Goal: Task Accomplishment & Management: Complete application form

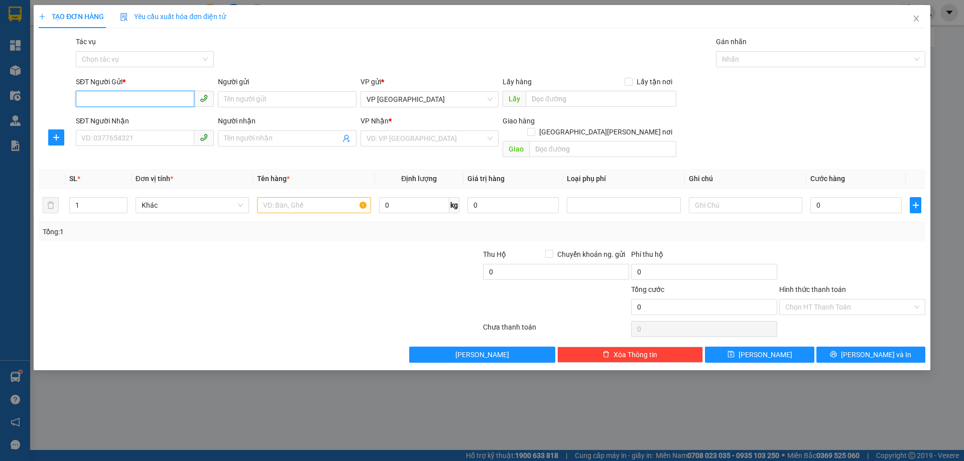
click at [120, 96] on input "SĐT Người Gửi *" at bounding box center [135, 99] width 119 height 16
type input "0353798641"
click at [131, 139] on input "SĐT Người Nhận" at bounding box center [135, 138] width 119 height 16
type input "0962951412"
click at [385, 145] on input "search" at bounding box center [426, 138] width 119 height 15
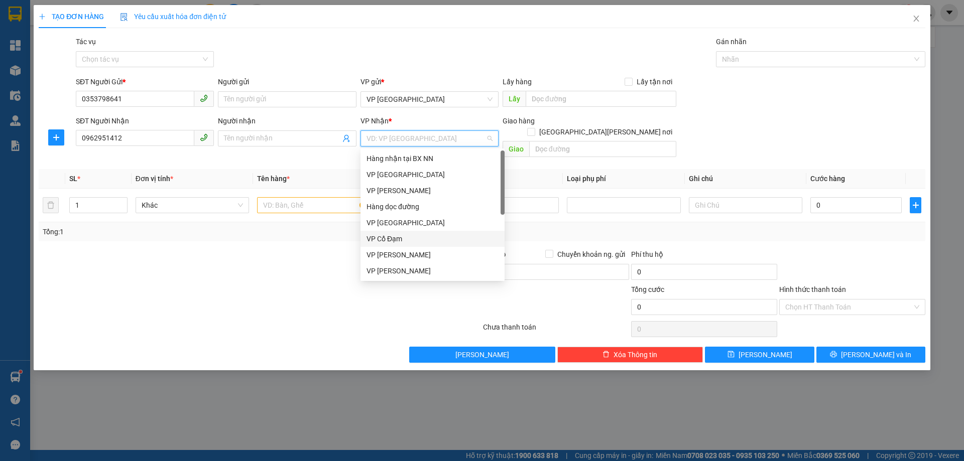
click at [412, 240] on div "VP Cổ Đạm" at bounding box center [433, 239] width 132 height 11
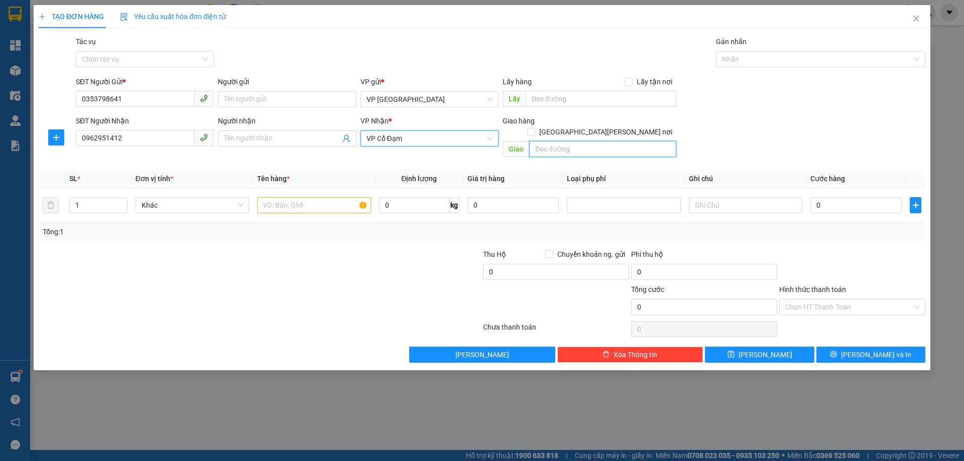
click at [584, 141] on input "text" at bounding box center [602, 149] width 147 height 16
type input "[PERSON_NAME]"
click at [275, 197] on input "text" at bounding box center [313, 205] width 113 height 16
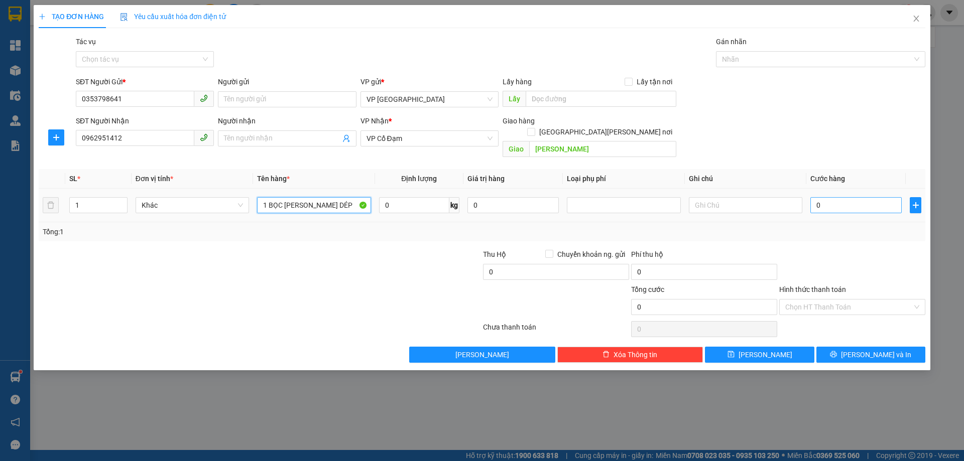
type input "1 BỌC [PERSON_NAME] DÉP"
type input "3"
type input "30"
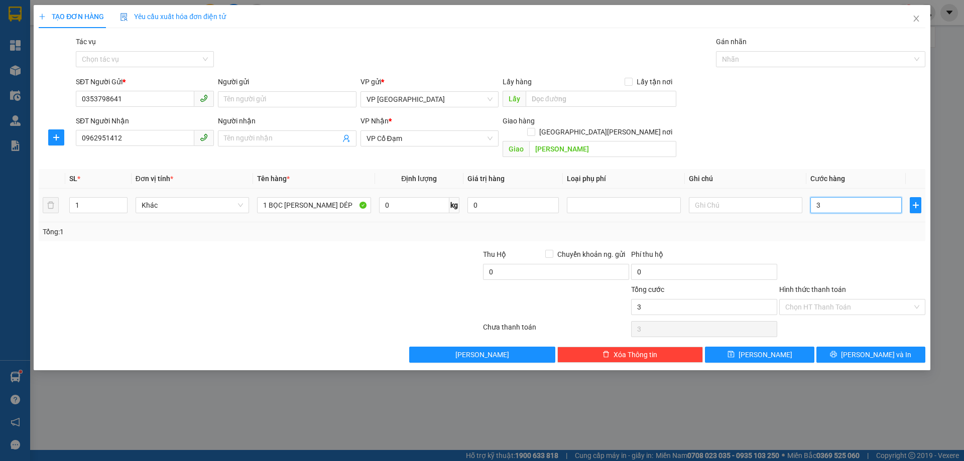
type input "30"
type input "30.000"
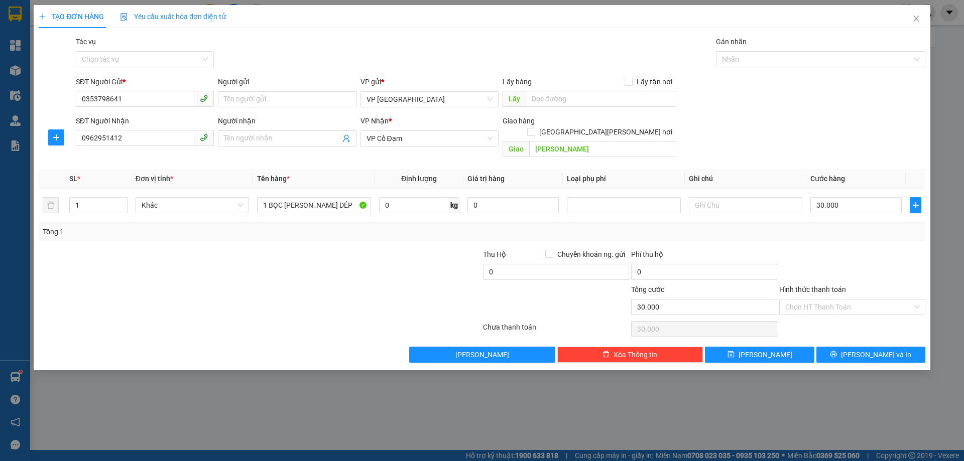
click at [876, 233] on div "Transit Pickup Surcharge Ids Transit Deliver Surcharge Ids Transit Deliver Surc…" at bounding box center [482, 199] width 887 height 327
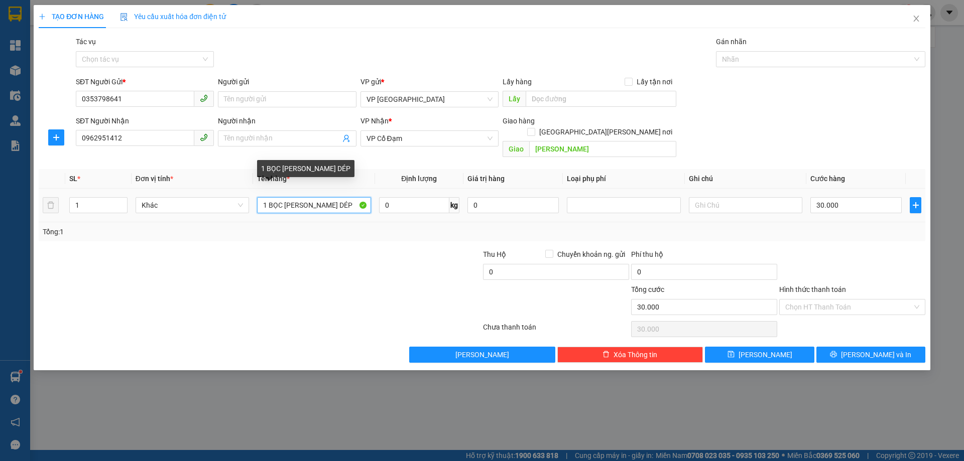
drag, startPoint x: 303, startPoint y: 191, endPoint x: 282, endPoint y: 194, distance: 21.4
click at [282, 197] on input "1 BỌC [PERSON_NAME] DÉP" at bounding box center [313, 205] width 113 height 16
type input "1 BỌC DÉP"
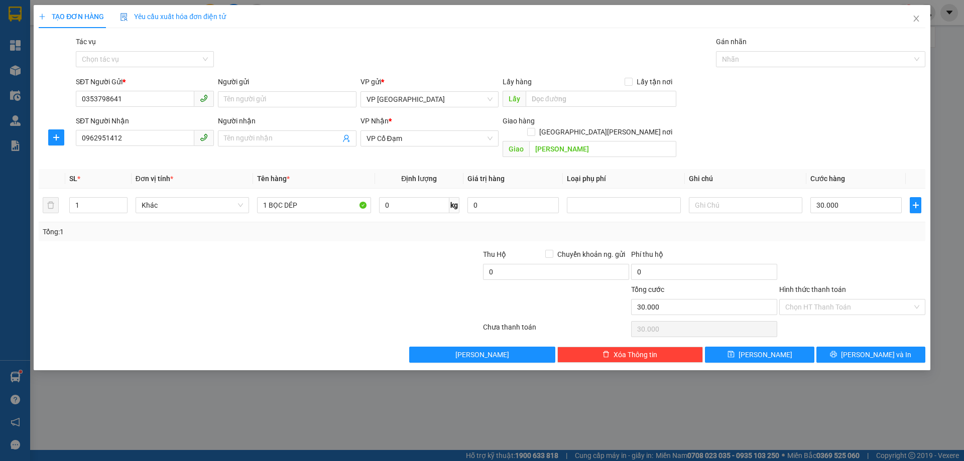
click at [372, 249] on div at bounding box center [408, 266] width 148 height 35
click at [802, 300] on input "Hình thức thanh toán" at bounding box center [848, 307] width 127 height 15
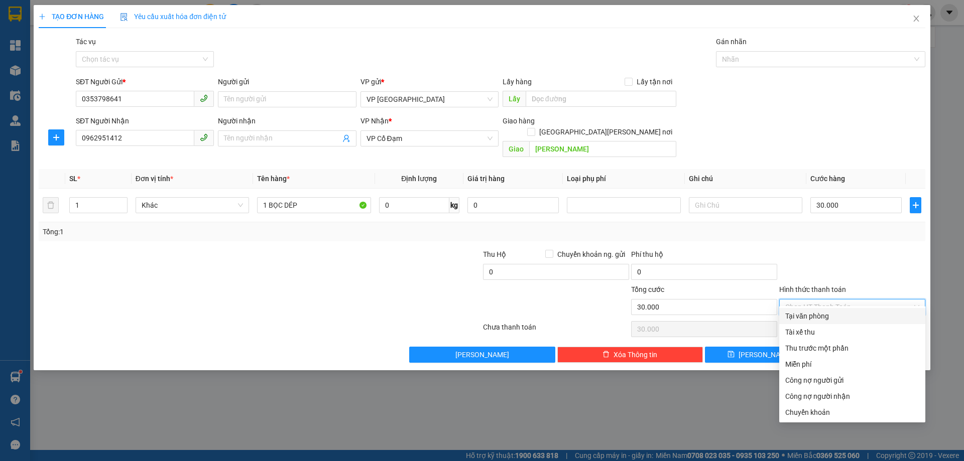
click at [834, 312] on div "Tại văn phòng" at bounding box center [852, 316] width 134 height 11
type input "0"
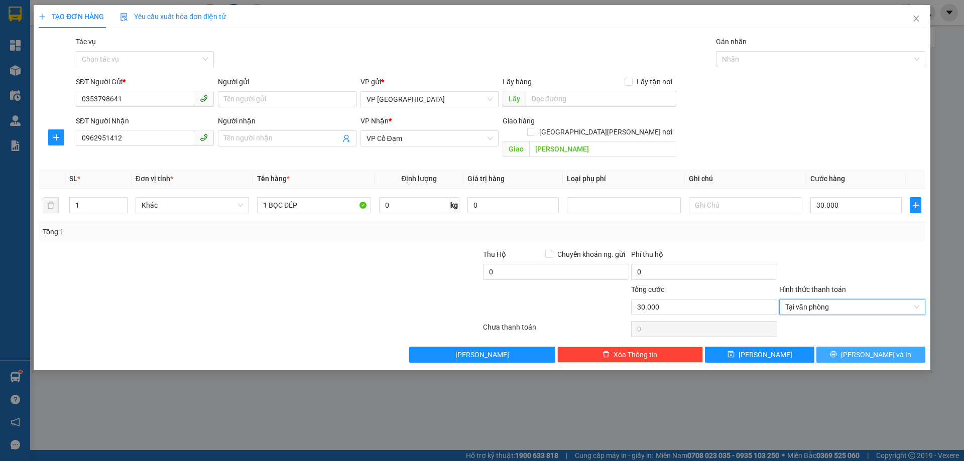
click at [865, 350] on span "[PERSON_NAME] và In" at bounding box center [876, 355] width 70 height 11
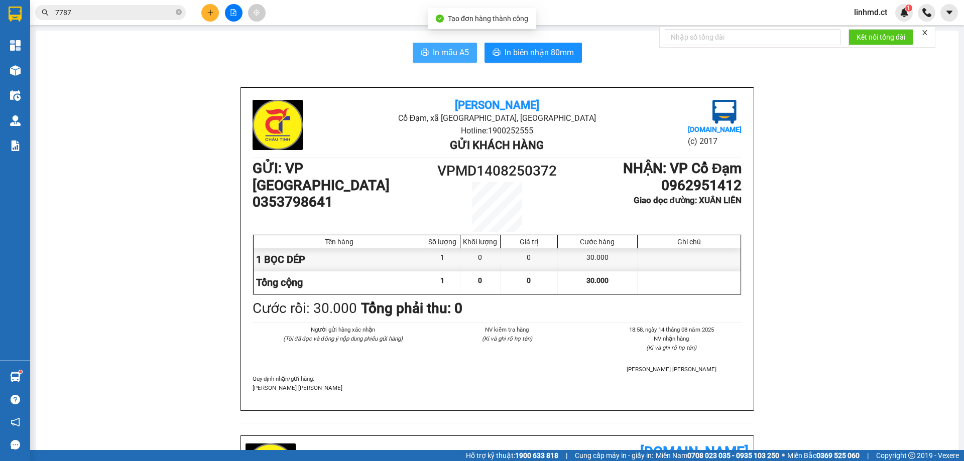
click at [446, 54] on span "In mẫu A5" at bounding box center [451, 52] width 36 height 13
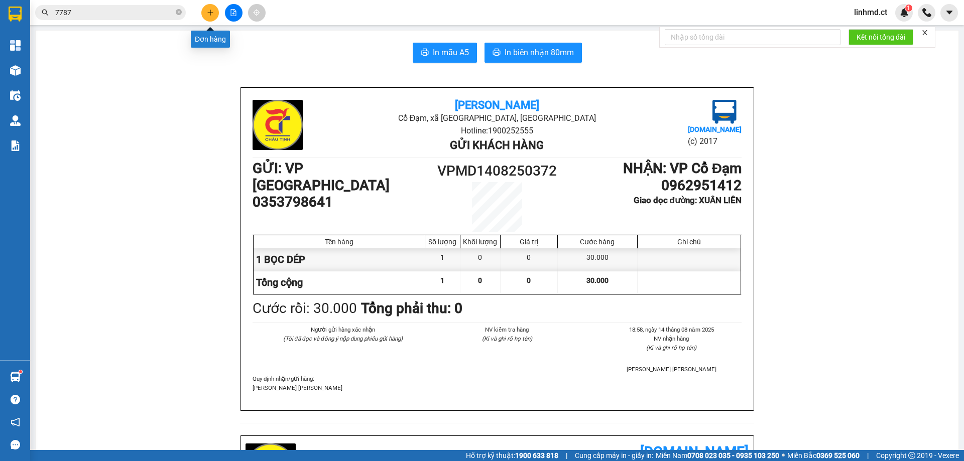
click at [208, 15] on icon "plus" at bounding box center [210, 12] width 7 height 7
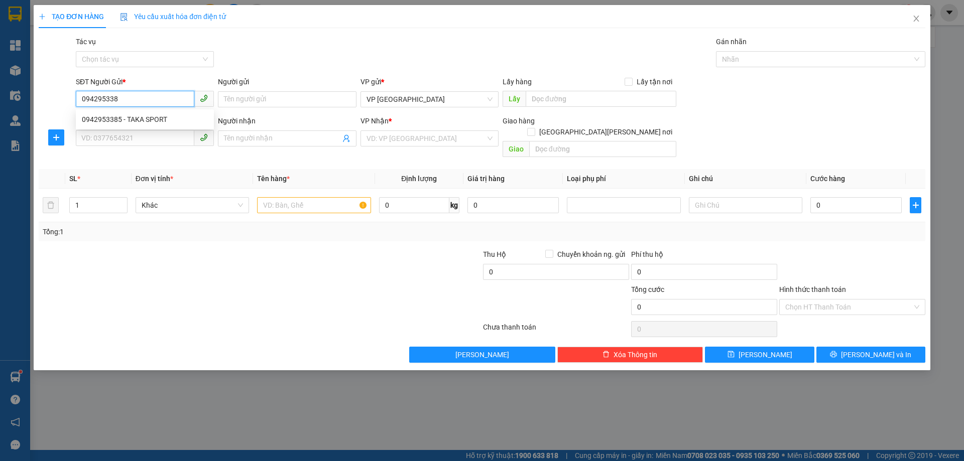
type input "0942953385"
click at [121, 114] on div "0942953385 - TAKA SPORT" at bounding box center [145, 119] width 126 height 11
type input "TAKA SPORT"
type input "0704568827"
type input "c thương"
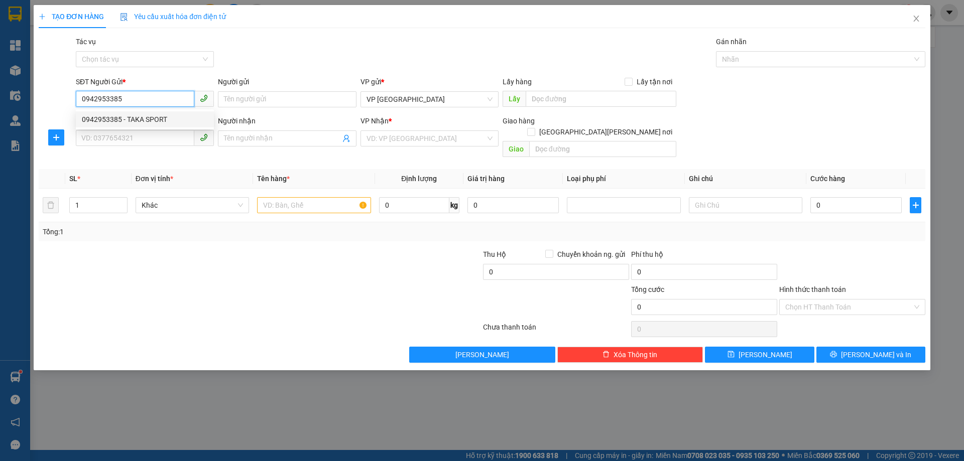
type input "CẦU TRÙ"
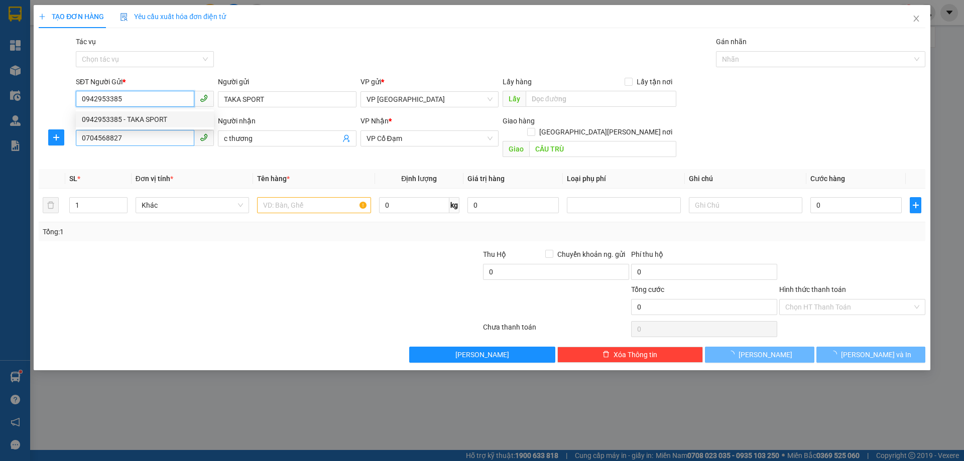
type input "30.000"
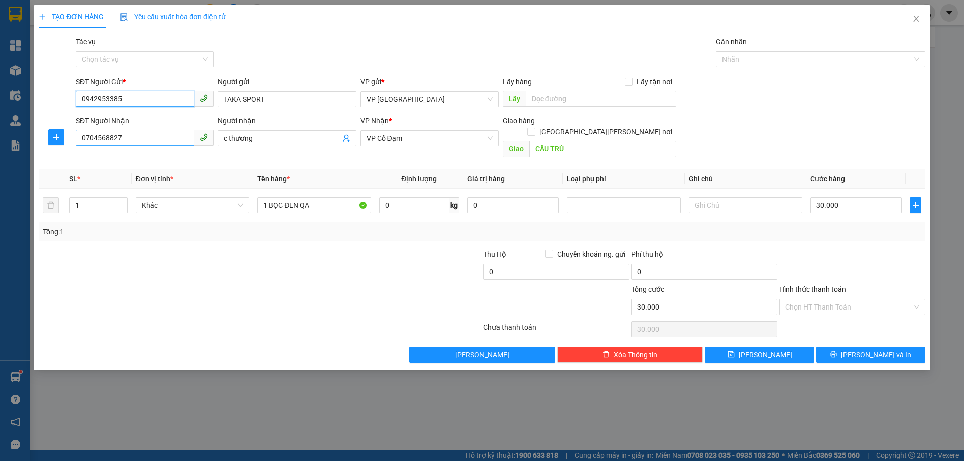
type input "0942953385"
click at [145, 141] on input "0704568827" at bounding box center [135, 138] width 119 height 16
click at [162, 164] on div "0704568827 - c [PERSON_NAME]" at bounding box center [145, 158] width 126 height 11
click at [818, 197] on input "30.000" at bounding box center [855, 205] width 91 height 16
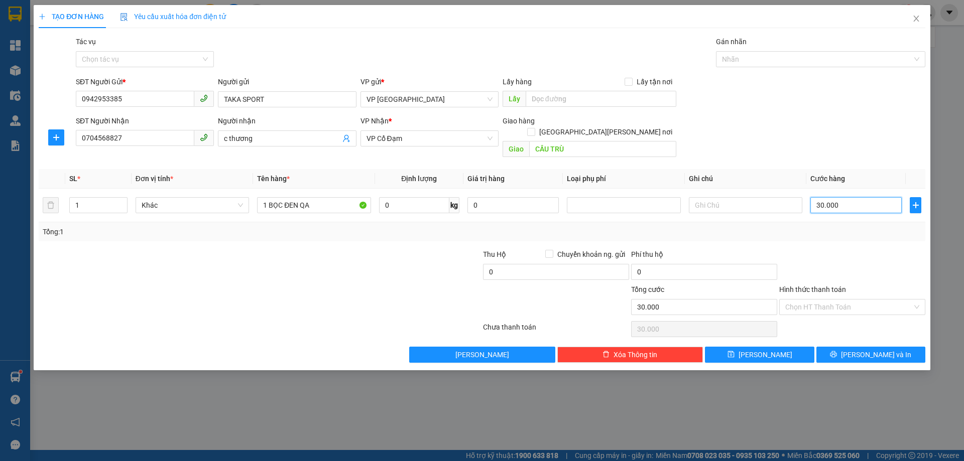
type input "0"
click at [855, 347] on button "[PERSON_NAME] và In" at bounding box center [871, 355] width 109 height 16
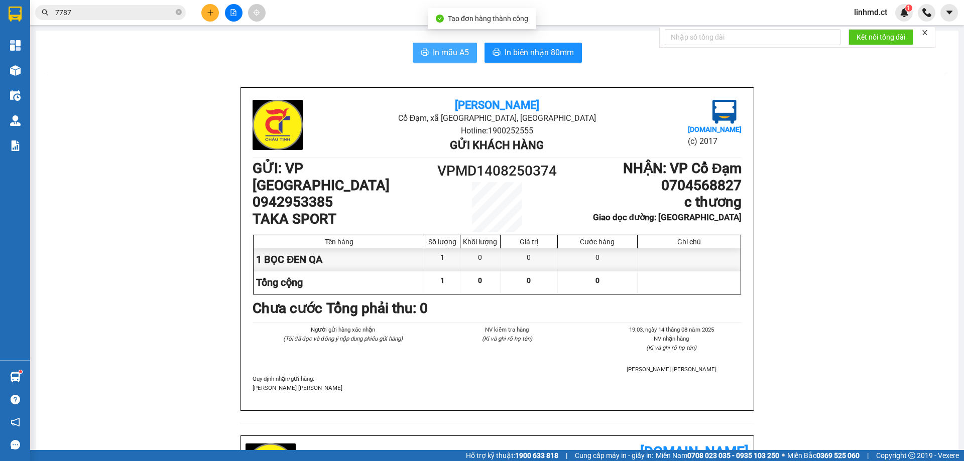
click at [434, 58] on span "In mẫu A5" at bounding box center [451, 52] width 36 height 13
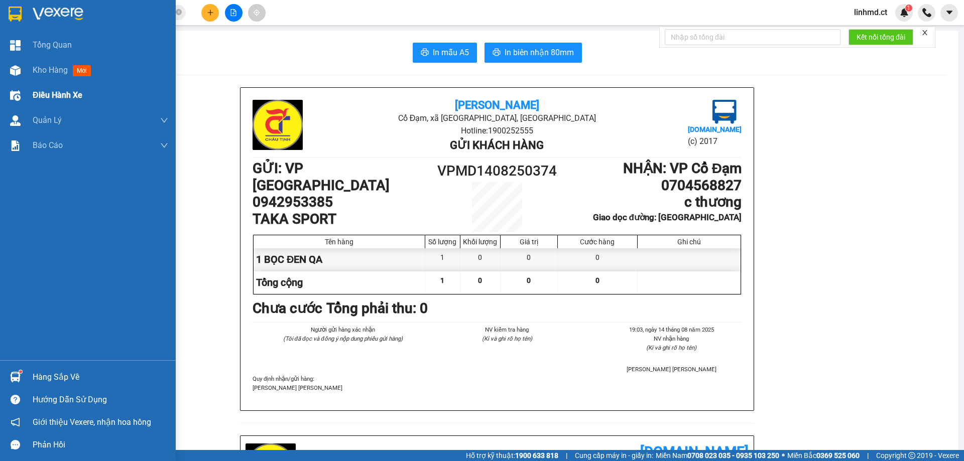
click at [25, 67] on div "Kho hàng mới" at bounding box center [88, 70] width 176 height 25
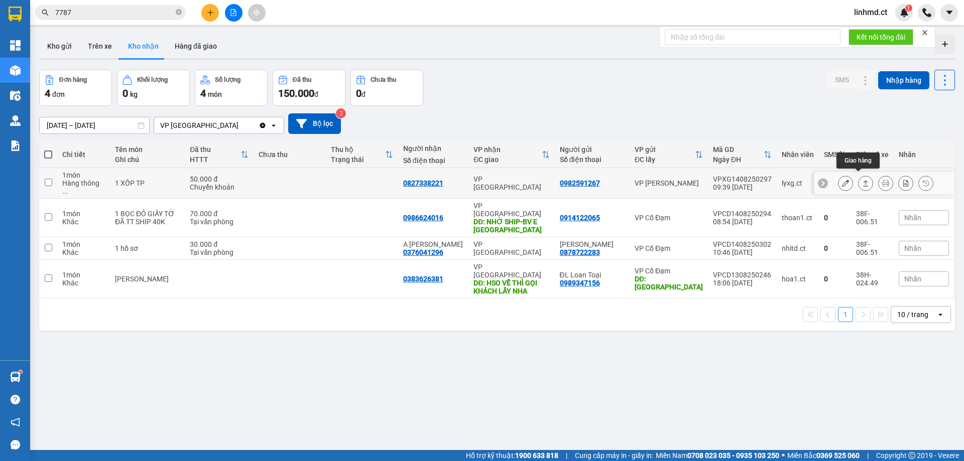
click at [862, 180] on icon at bounding box center [865, 183] width 7 height 7
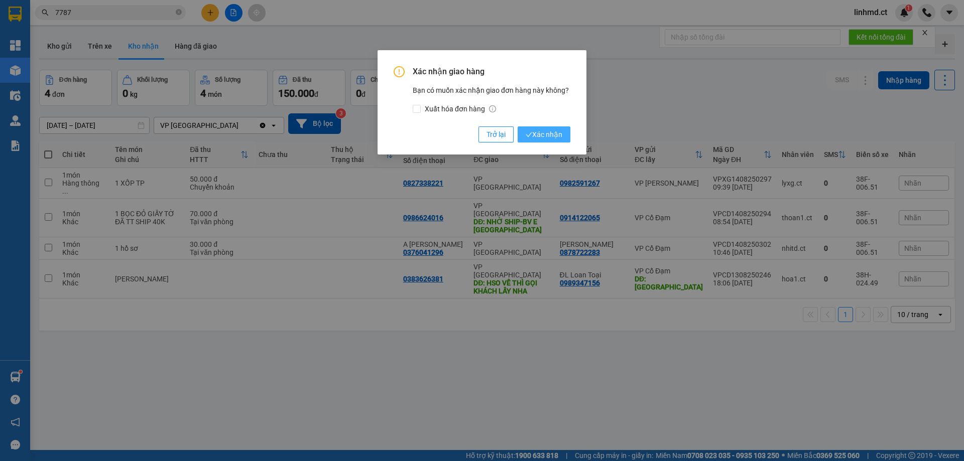
click at [536, 135] on span "Xác nhận" at bounding box center [544, 134] width 37 height 11
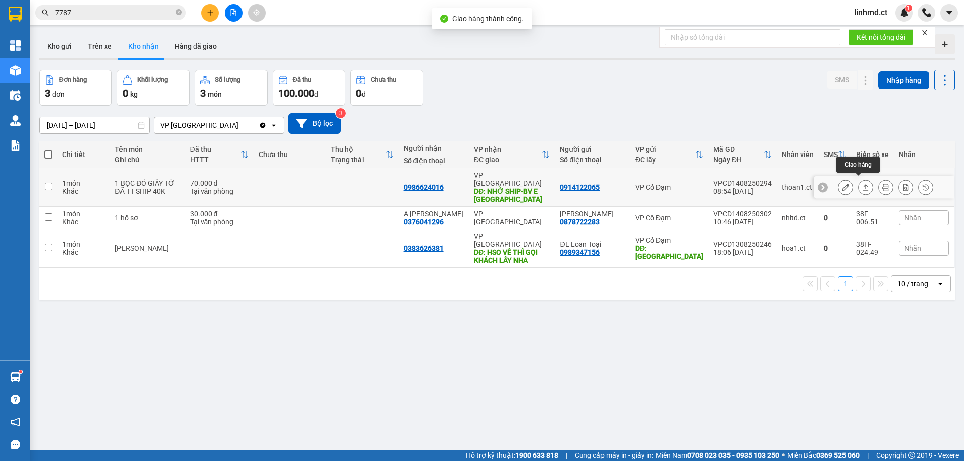
click at [863, 184] on icon at bounding box center [866, 187] width 6 height 6
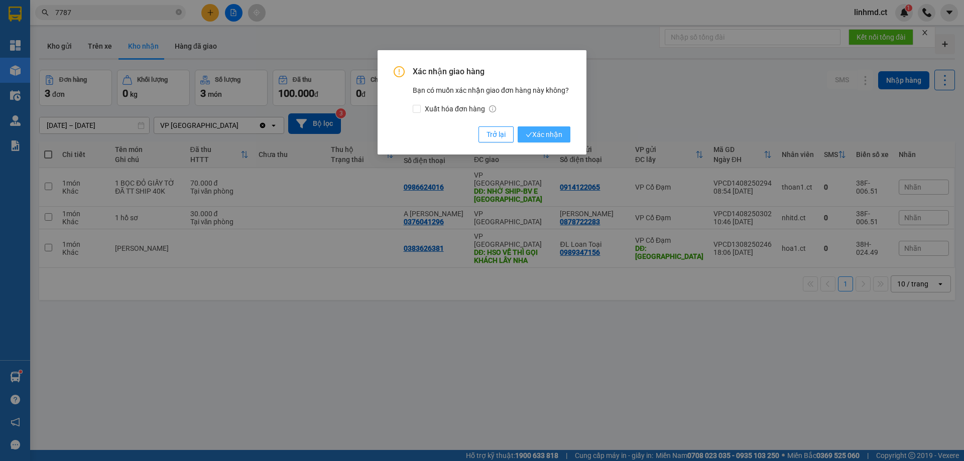
click at [557, 136] on span "Xác nhận" at bounding box center [544, 134] width 37 height 11
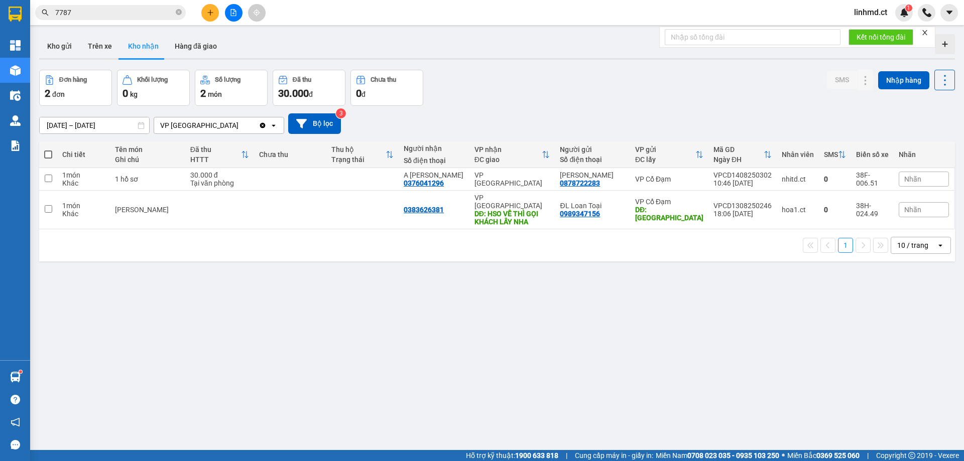
click at [158, 11] on input "7787" at bounding box center [114, 12] width 119 height 11
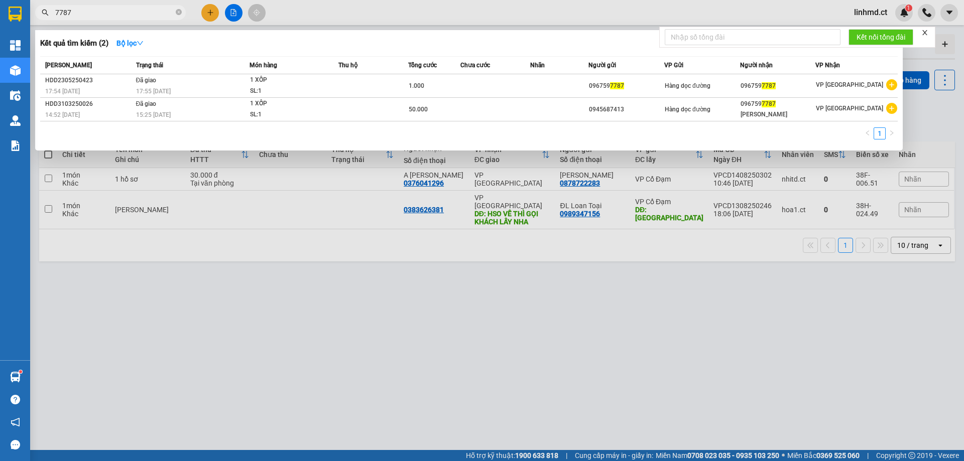
click at [158, 11] on input "7787" at bounding box center [114, 12] width 119 height 11
click at [209, 9] on div at bounding box center [482, 230] width 964 height 461
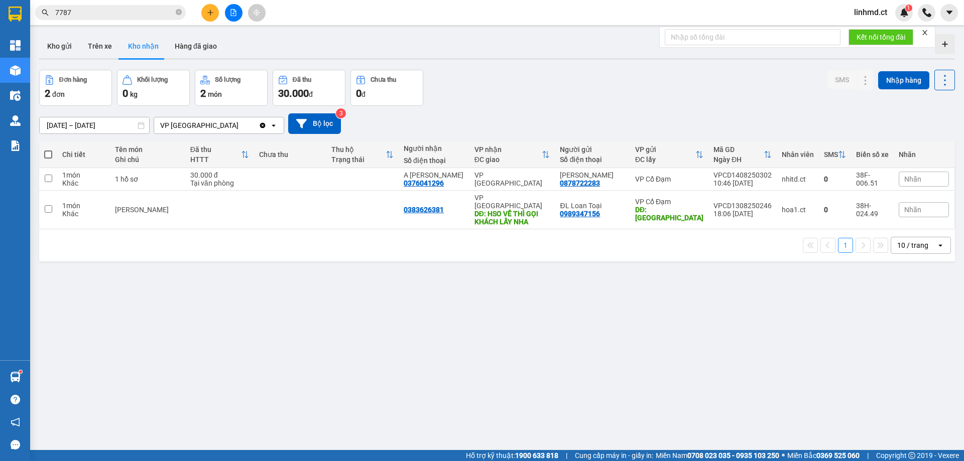
click at [208, 9] on icon "plus" at bounding box center [210, 12] width 7 height 7
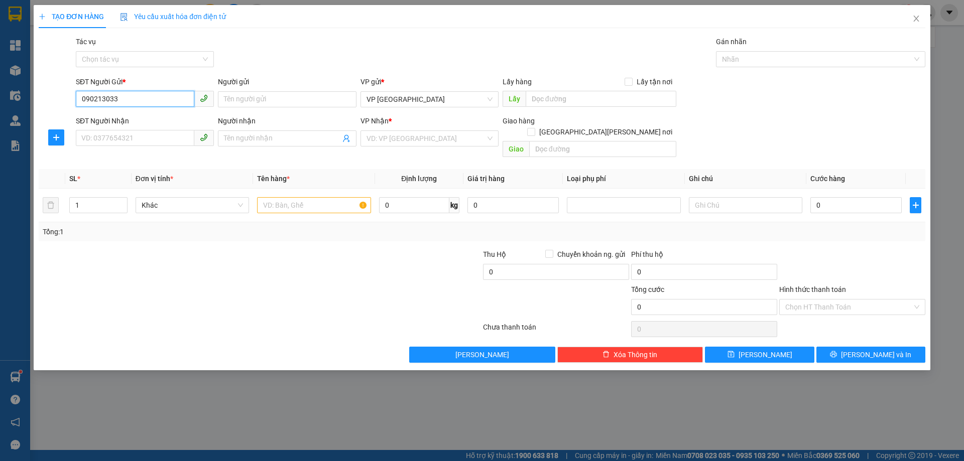
type input "0902130338"
click at [139, 118] on div "0902130338 - SÁCH THU HÀ" at bounding box center [145, 119] width 126 height 11
type input "SÁCH THU HÀ"
type input "0902130338"
type input "SÁCH THU HÀ"
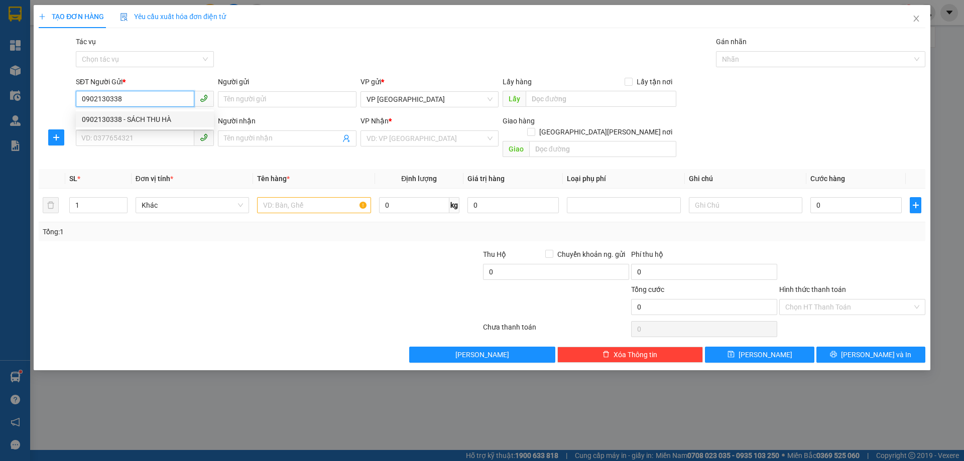
type input "X AN"
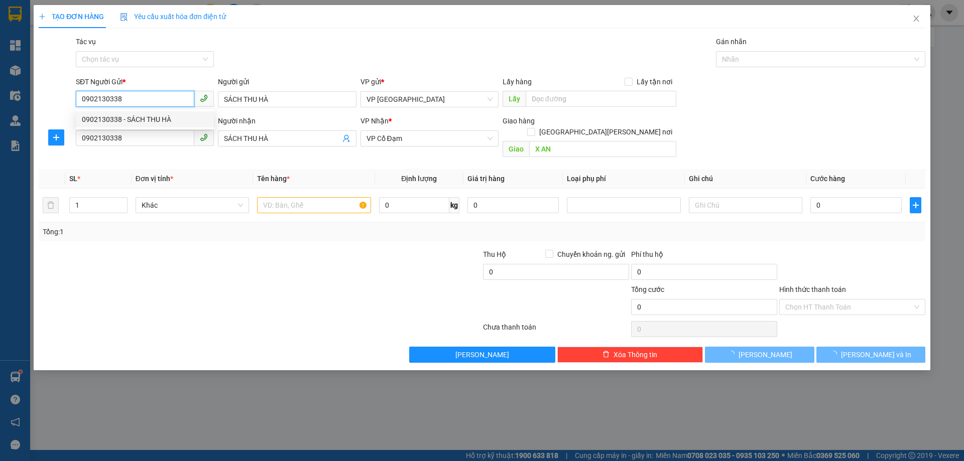
type input "30.000"
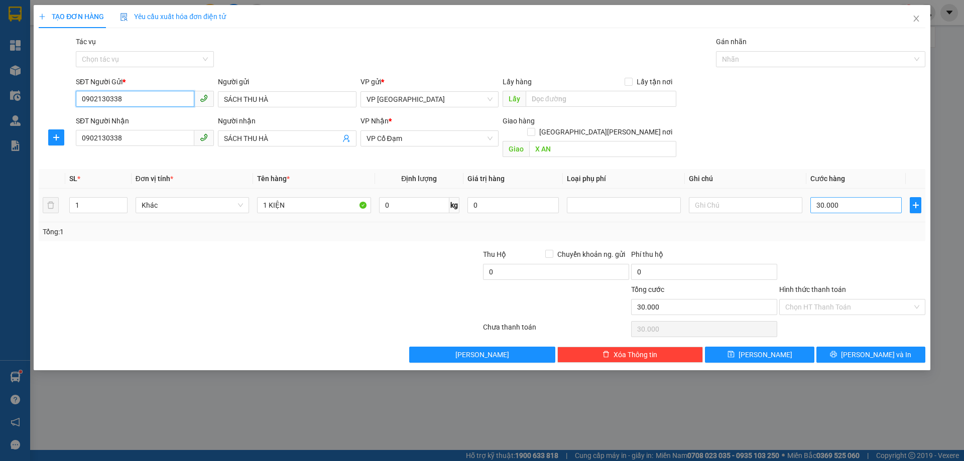
type input "0902130338"
click at [845, 197] on input "30.000" at bounding box center [855, 205] width 91 height 16
type input "0"
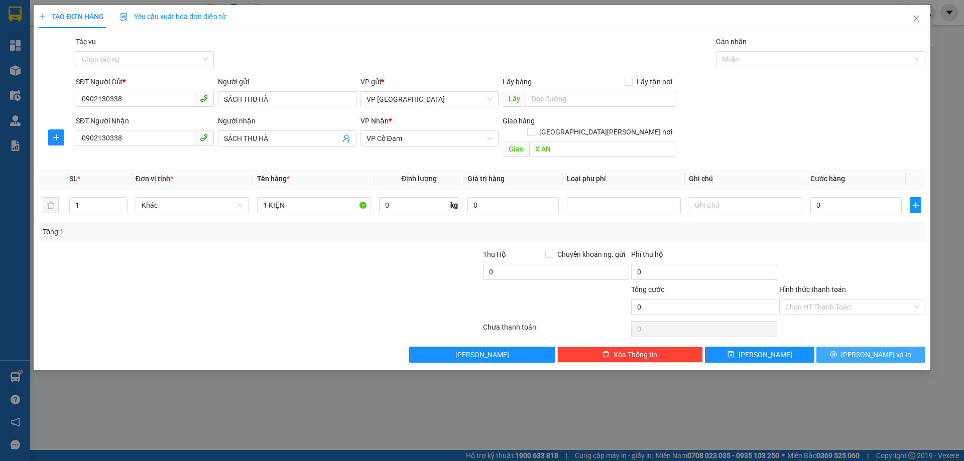
click at [847, 347] on button "[PERSON_NAME] và In" at bounding box center [871, 355] width 109 height 16
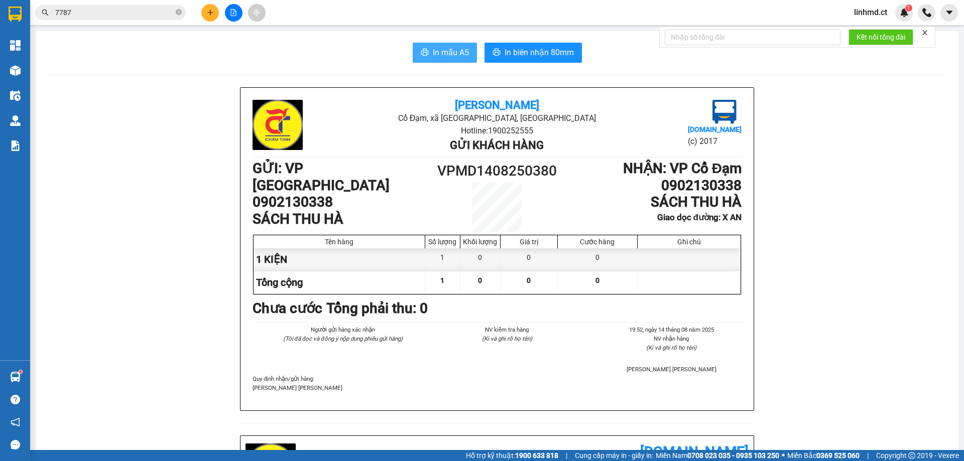
click at [438, 53] on span "In mẫu A5" at bounding box center [451, 52] width 36 height 13
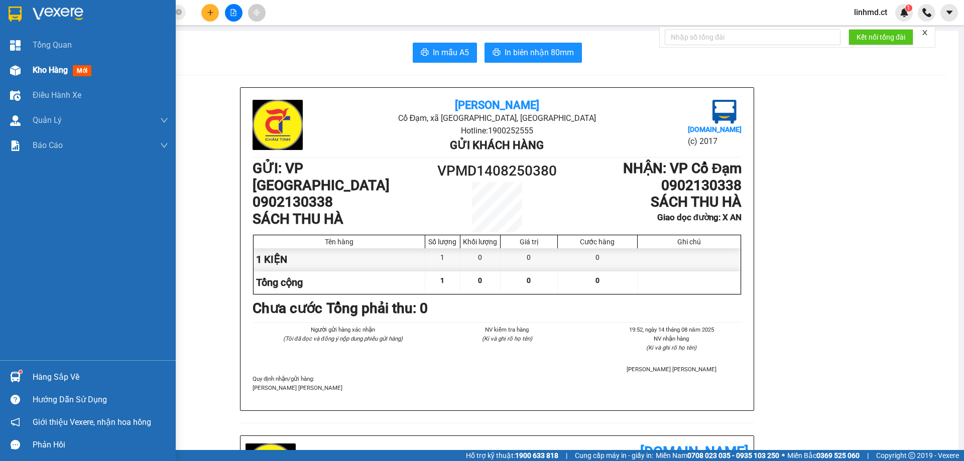
click at [18, 64] on div at bounding box center [16, 71] width 18 height 18
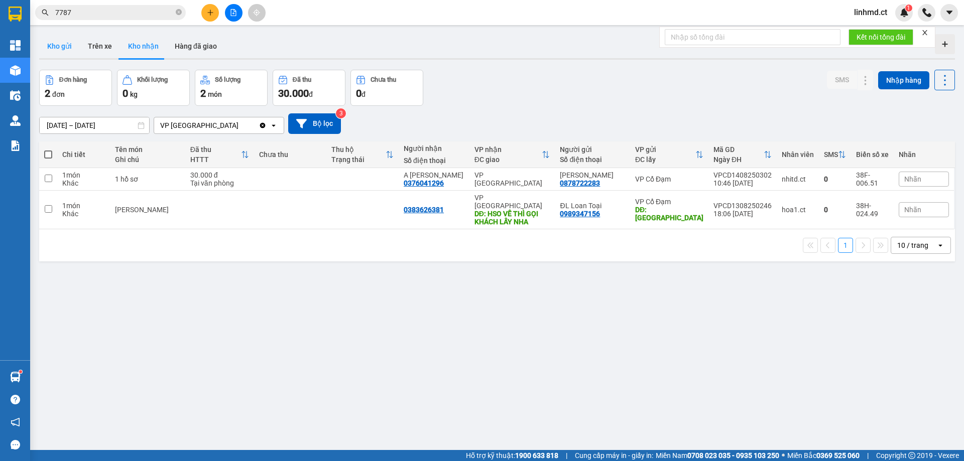
click at [69, 53] on button "Kho gửi" at bounding box center [59, 46] width 41 height 24
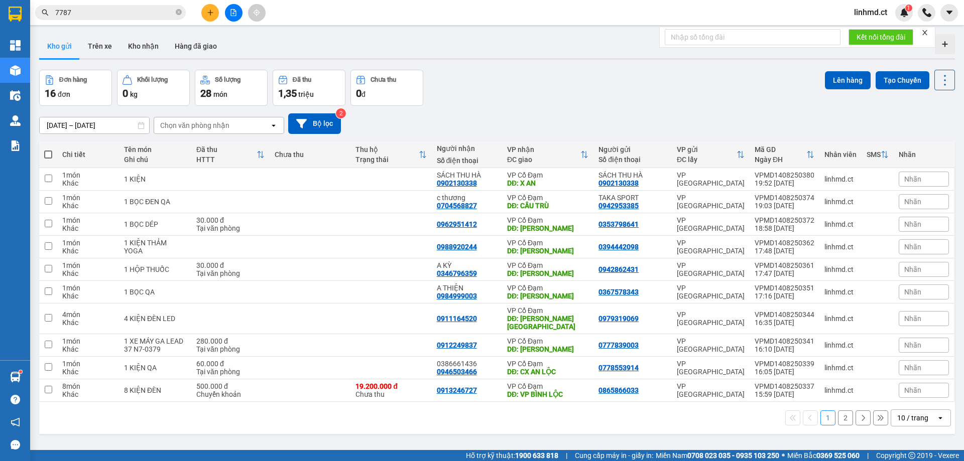
click at [841, 411] on button "2" at bounding box center [845, 418] width 15 height 15
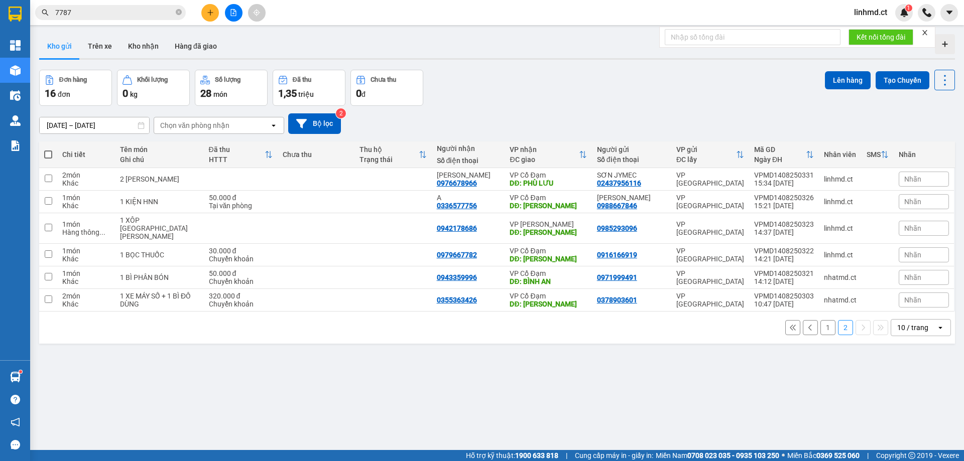
click at [826, 321] on button "1" at bounding box center [828, 327] width 15 height 15
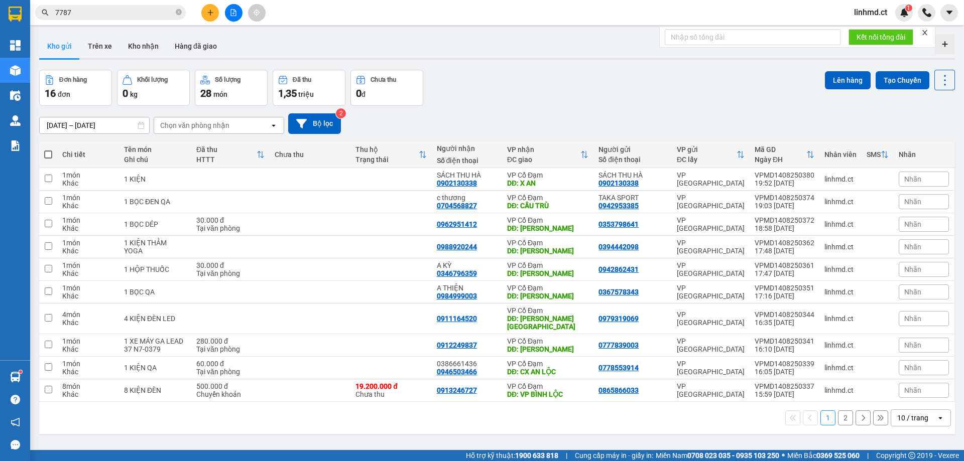
click at [842, 411] on button "2" at bounding box center [845, 418] width 15 height 15
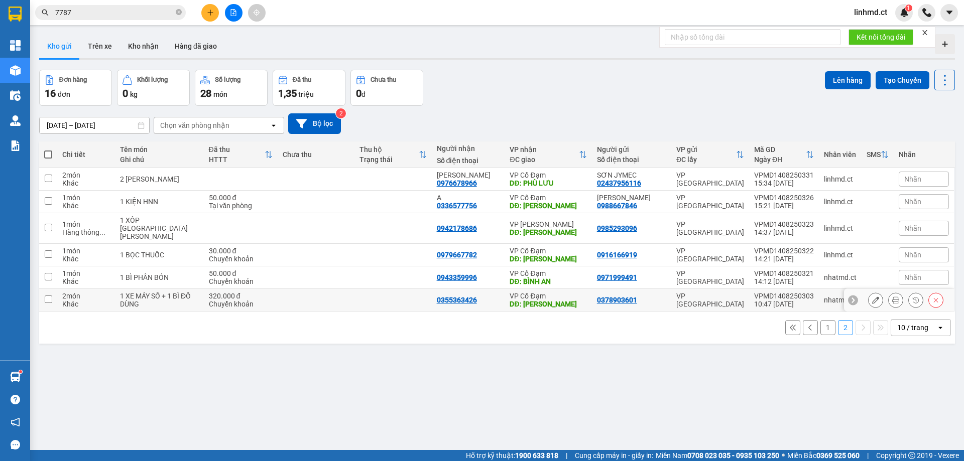
click at [160, 292] on div "1 XE MÁY SỐ + 1 BÌ ĐỒ DÙNG" at bounding box center [159, 300] width 79 height 16
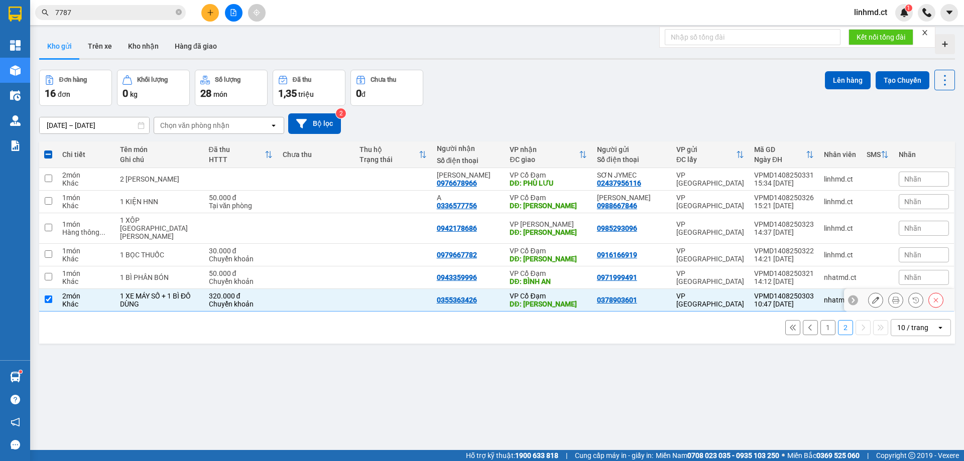
click at [47, 296] on input "checkbox" at bounding box center [49, 300] width 8 height 8
checkbox input "false"
